Goal: Information Seeking & Learning: Learn about a topic

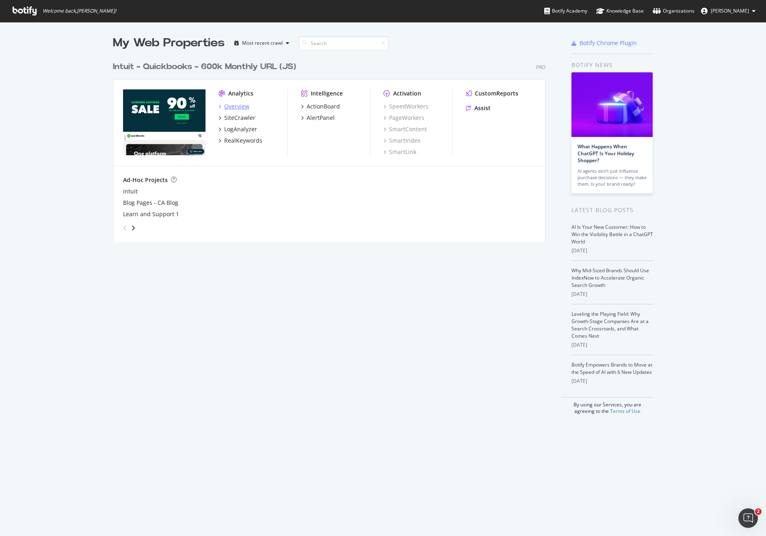
click at [219, 106] on icon "grid" at bounding box center [220, 106] width 2 height 4
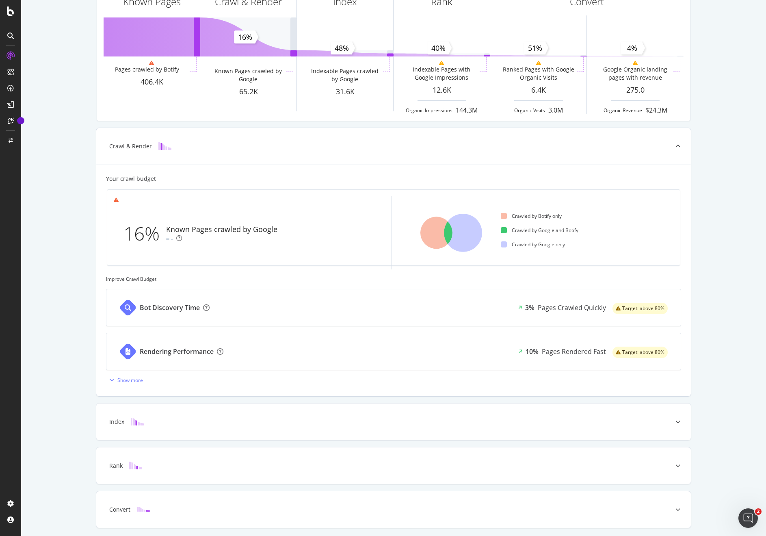
scroll to position [95, 0]
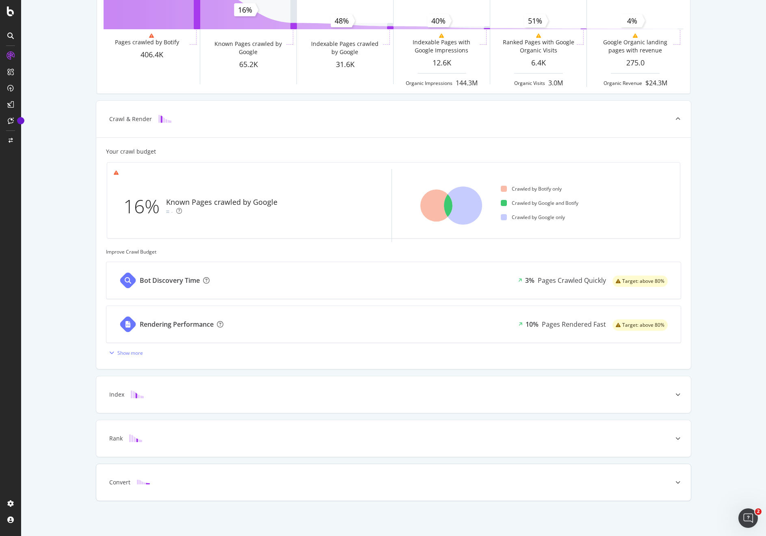
click at [190, 476] on div "Convert" at bounding box center [393, 482] width 595 height 37
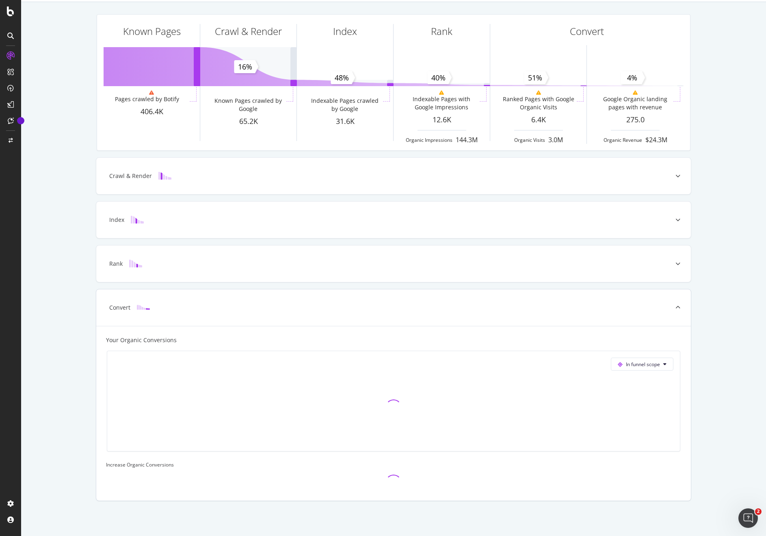
scroll to position [38, 0]
click at [184, 451] on div "In funnel scope" at bounding box center [393, 401] width 583 height 114
click at [171, 269] on div "Rank" at bounding box center [393, 263] width 595 height 37
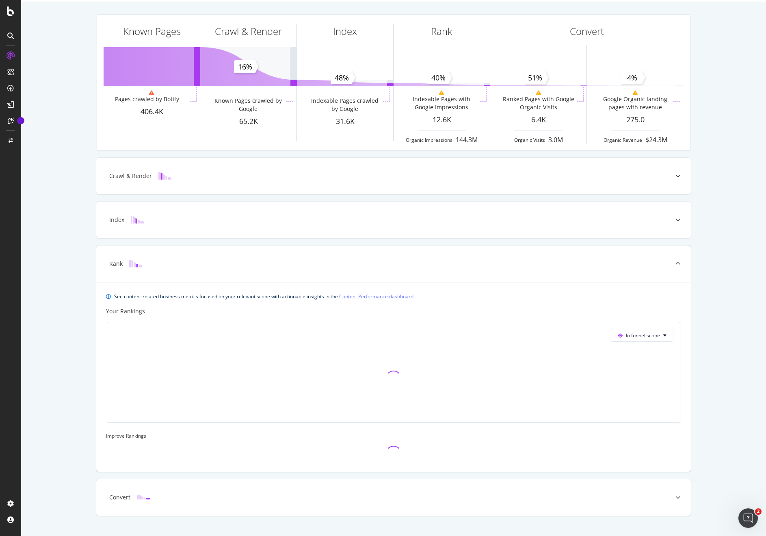
scroll to position [53, 0]
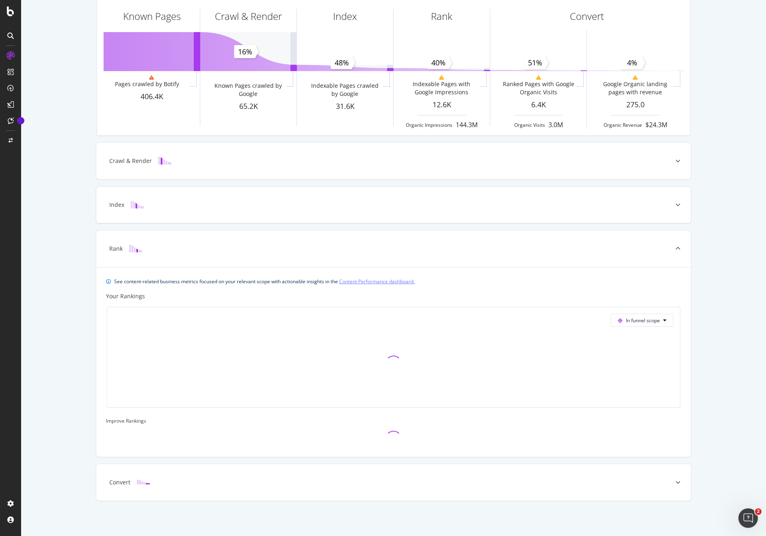
click at [190, 206] on div "Index" at bounding box center [381, 205] width 563 height 8
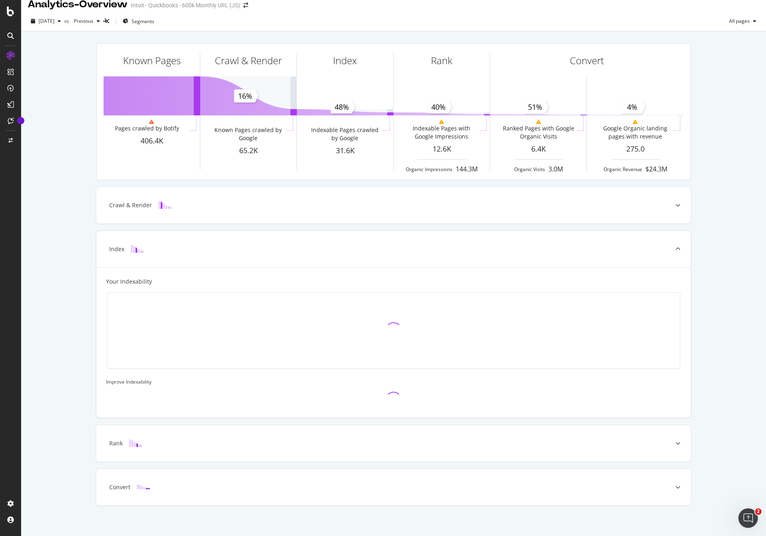
scroll to position [0, 0]
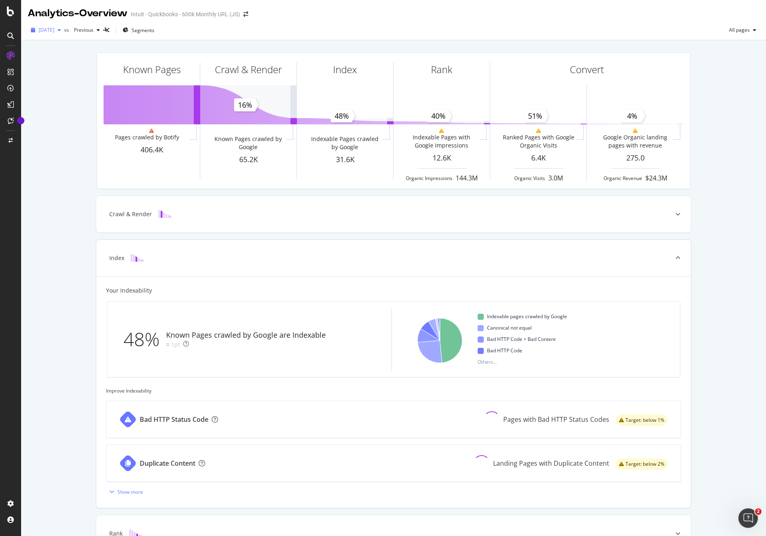
click at [61, 28] on icon "button" at bounding box center [59, 30] width 3 height 5
click at [93, 31] on span "Previous" at bounding box center [82, 29] width 23 height 7
click at [93, 29] on span "Previous" at bounding box center [82, 29] width 23 height 7
click at [50, 127] on div "CustomReports" at bounding box center [50, 125] width 40 height 8
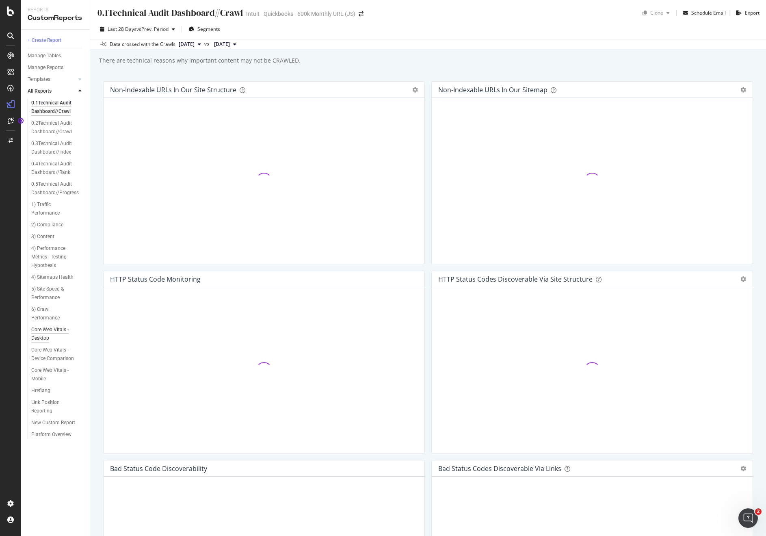
click at [50, 331] on div "Core Web Vitals - Desktop" at bounding box center [54, 333] width 46 height 17
